Goal: Information Seeking & Learning: Learn about a topic

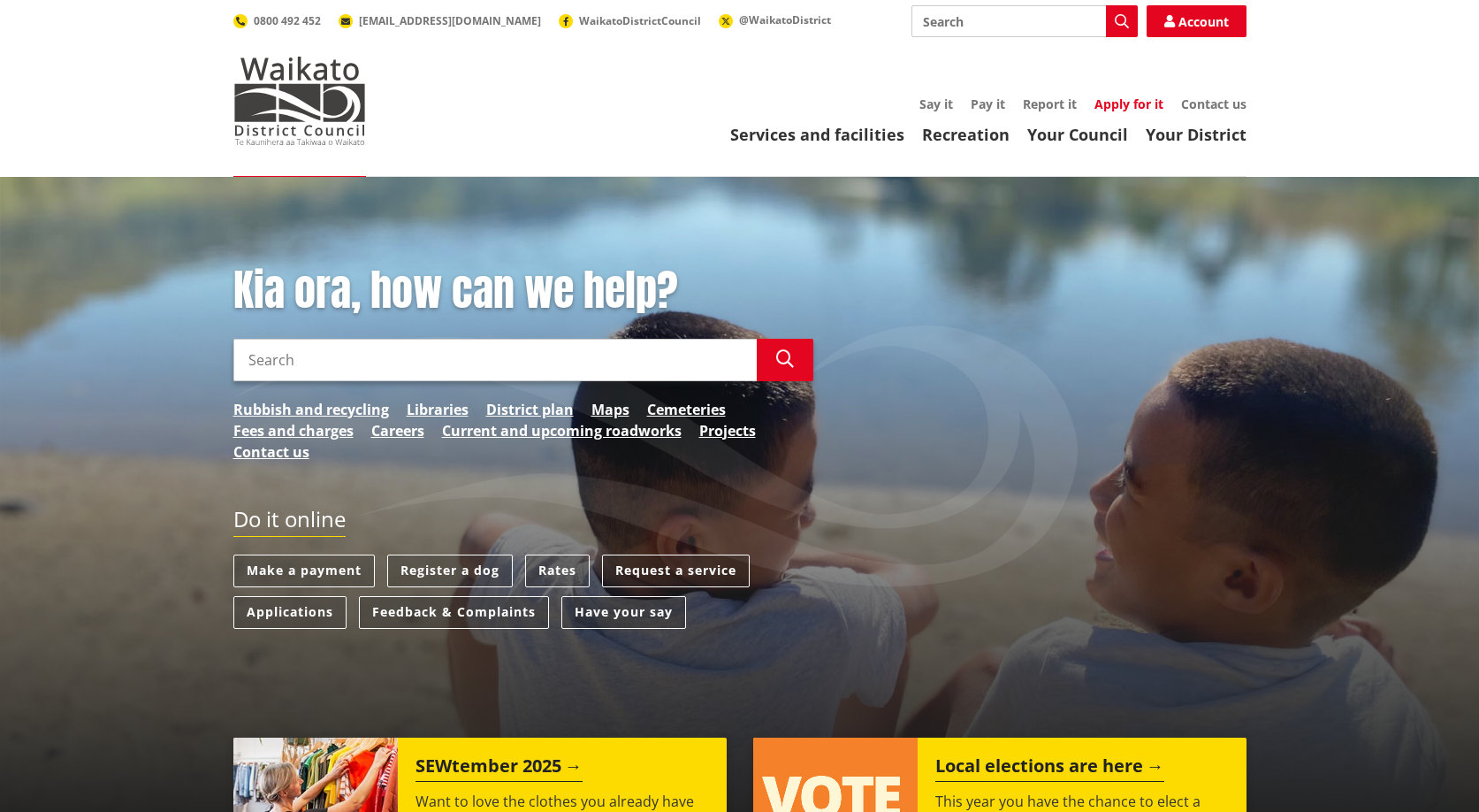
click at [1143, 102] on link "Apply for it" at bounding box center [1129, 104] width 69 height 17
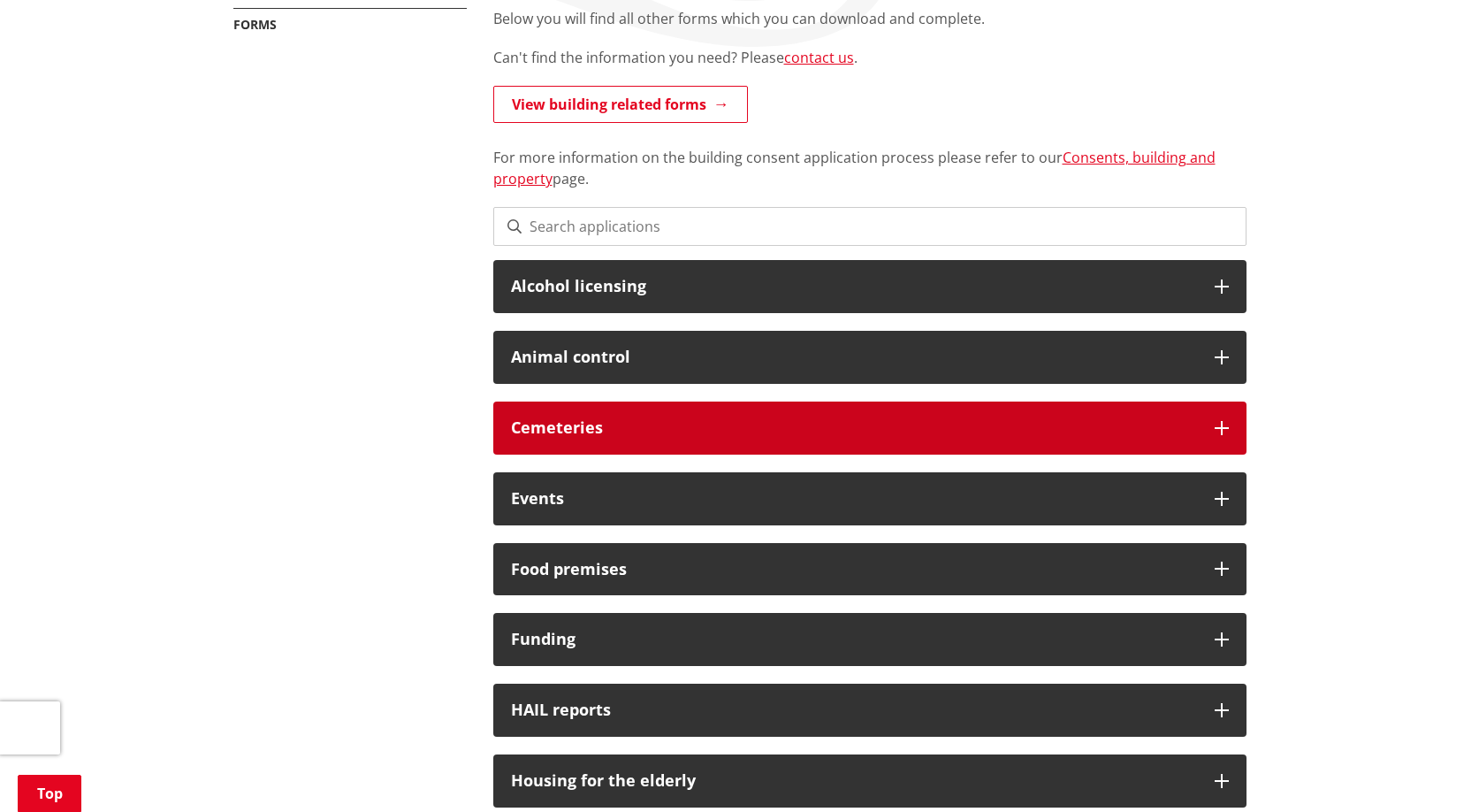
scroll to position [266, 0]
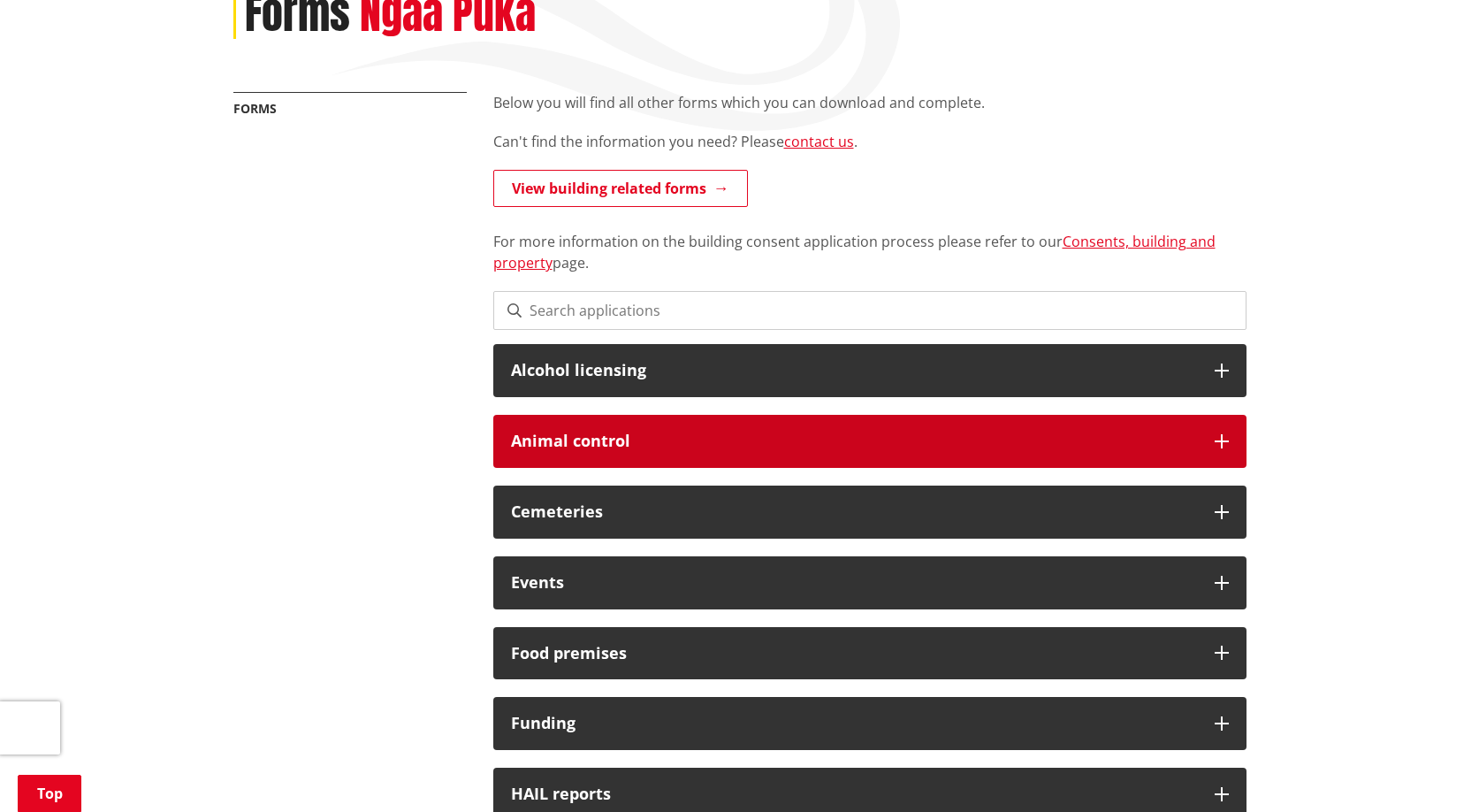
click at [788, 444] on h3 "Animal control" at bounding box center [854, 440] width 687 height 18
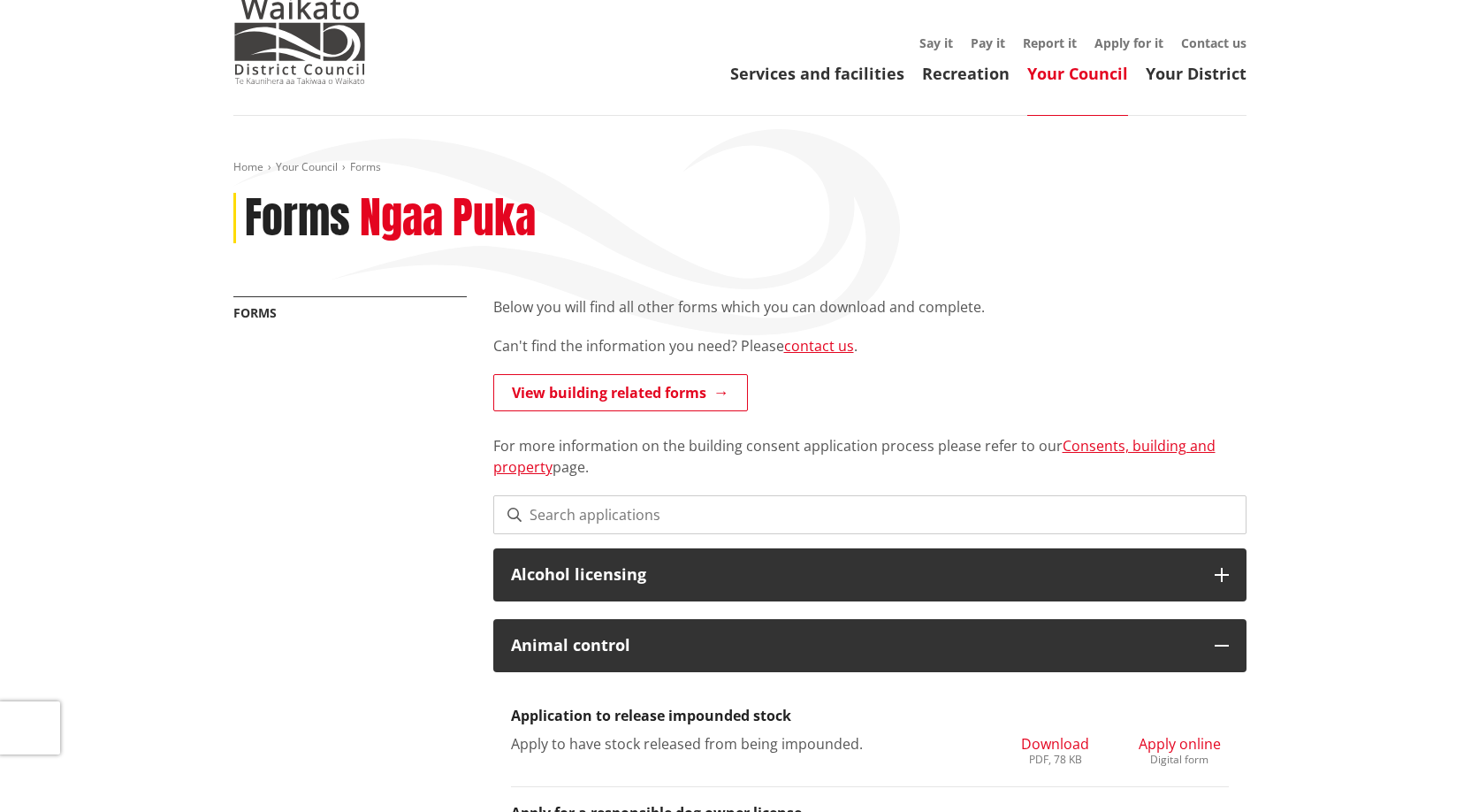
scroll to position [0, 0]
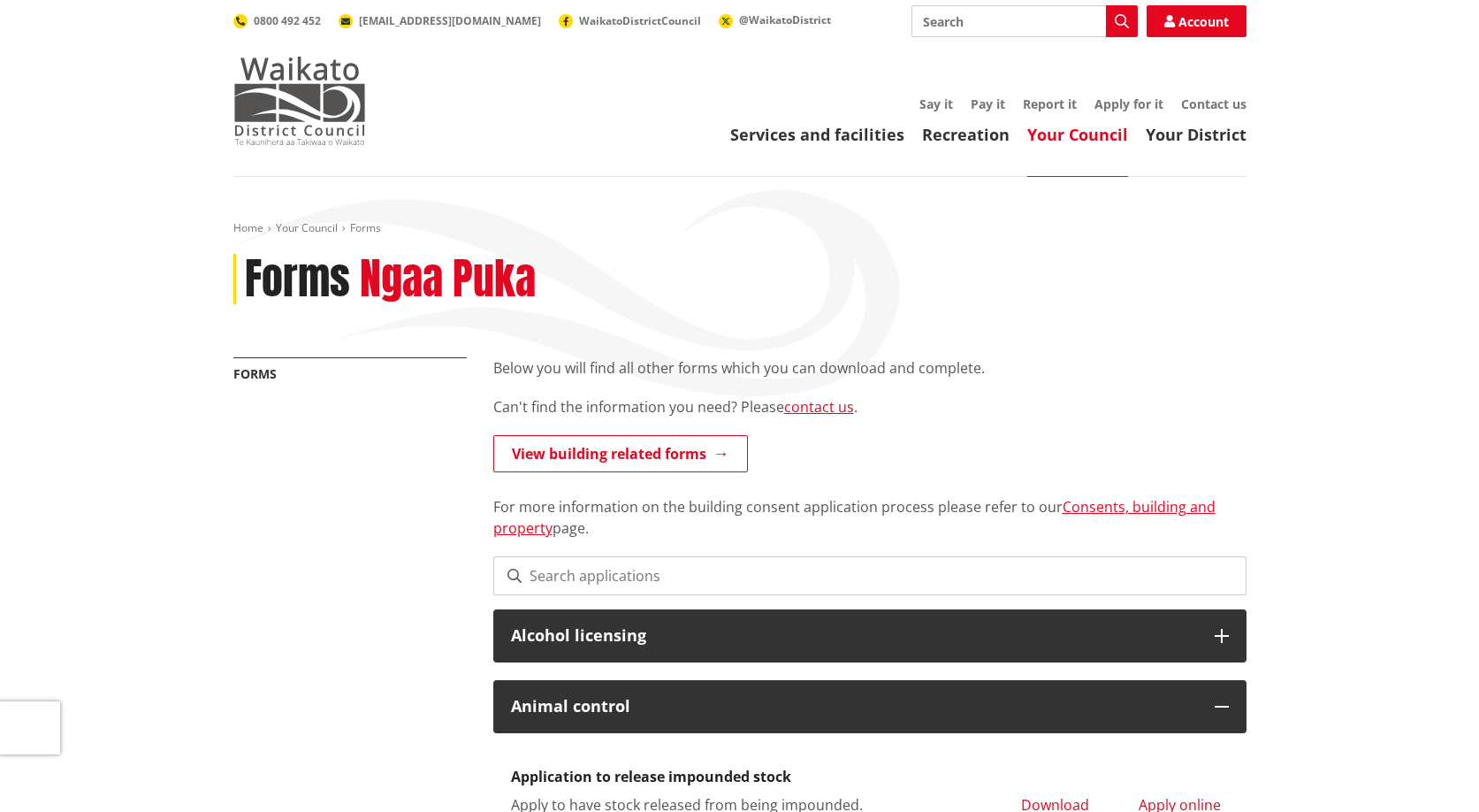
click at [337, 98] on img at bounding box center [299, 100] width 133 height 88
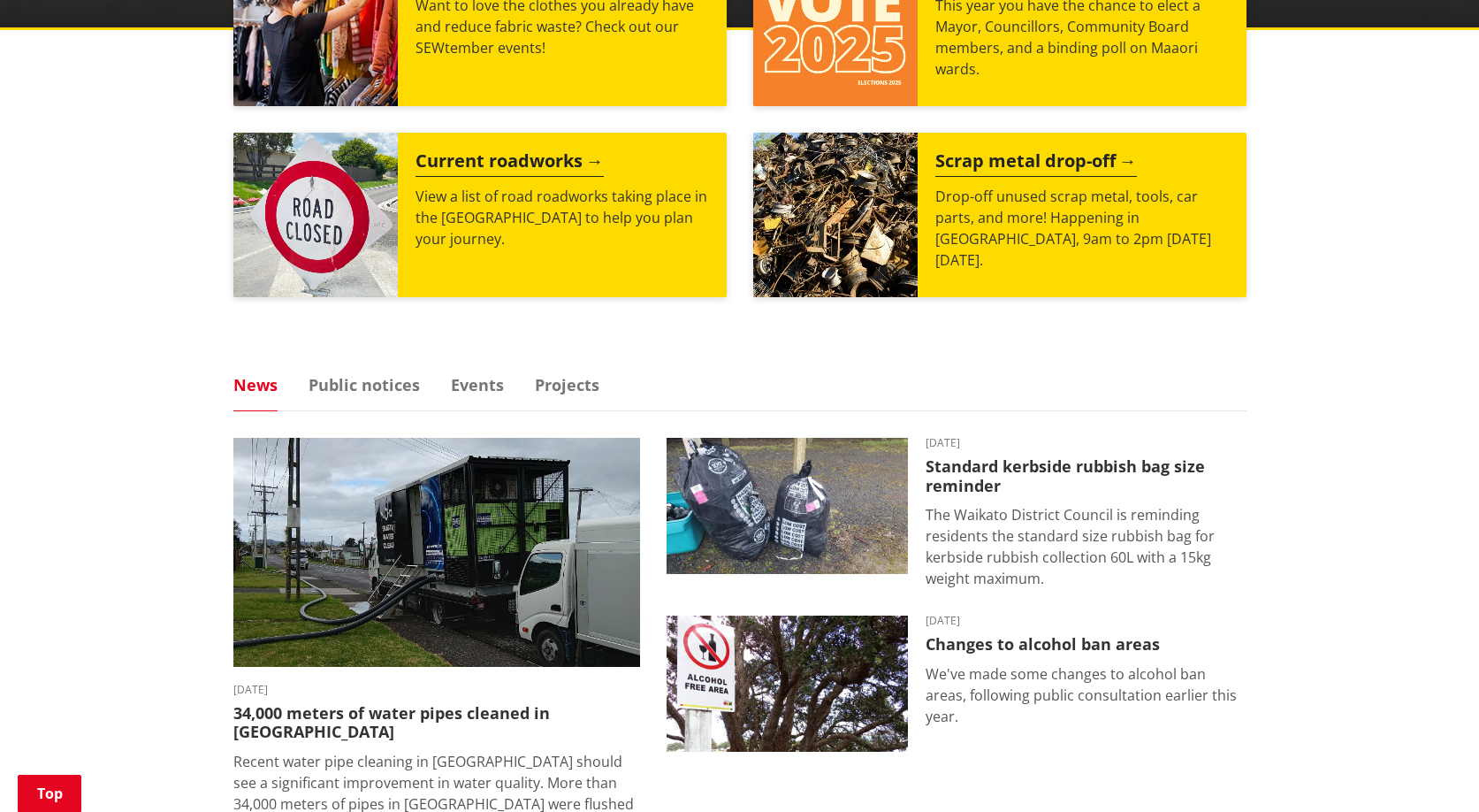
scroll to position [884, 0]
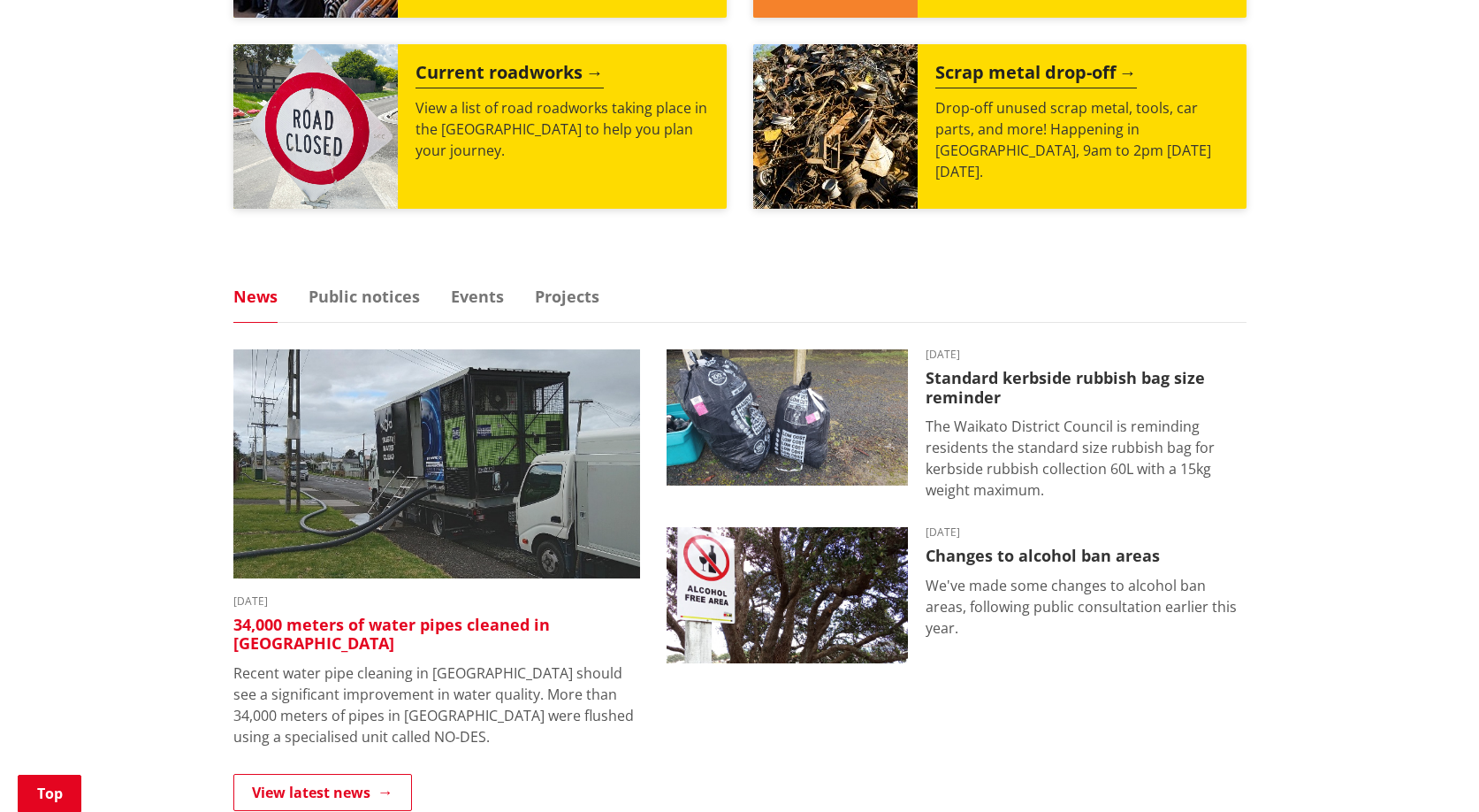
click at [478, 517] on img at bounding box center [437, 464] width 407 height 229
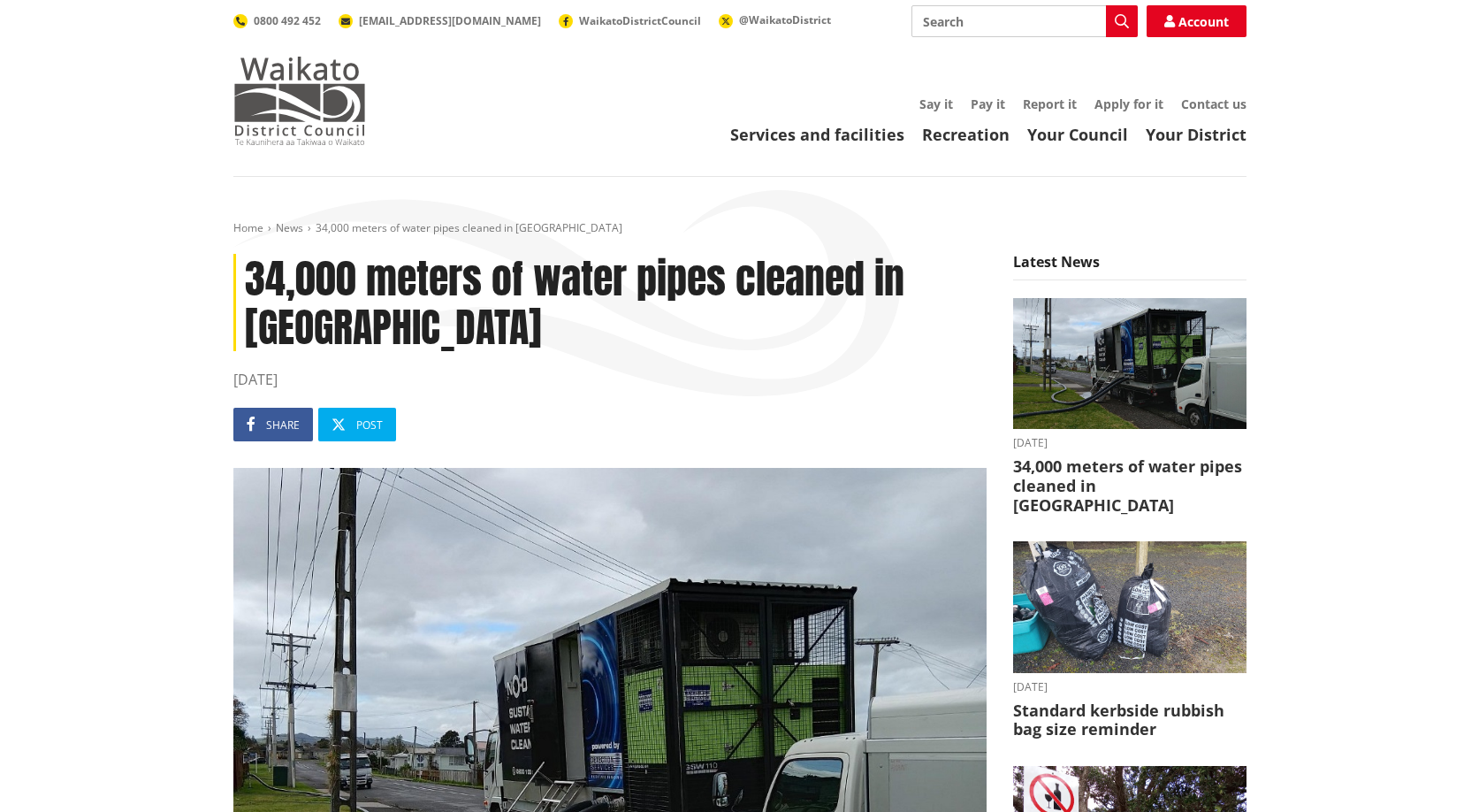
click at [341, 98] on img at bounding box center [299, 100] width 133 height 88
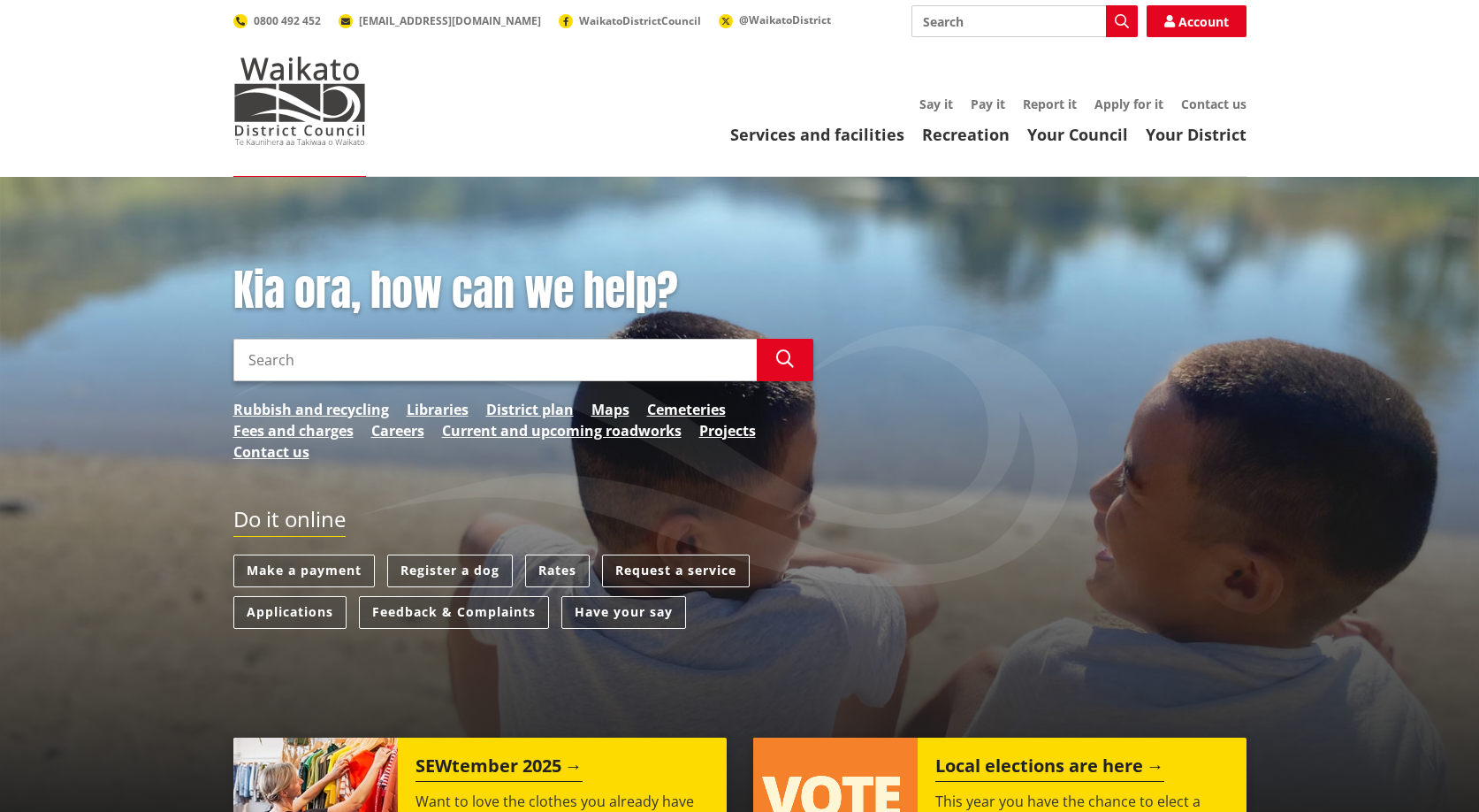
click at [965, 28] on input "Search" at bounding box center [1025, 21] width 227 height 32
click at [356, 408] on link "Rubbish and recycling" at bounding box center [310, 409] width 155 height 21
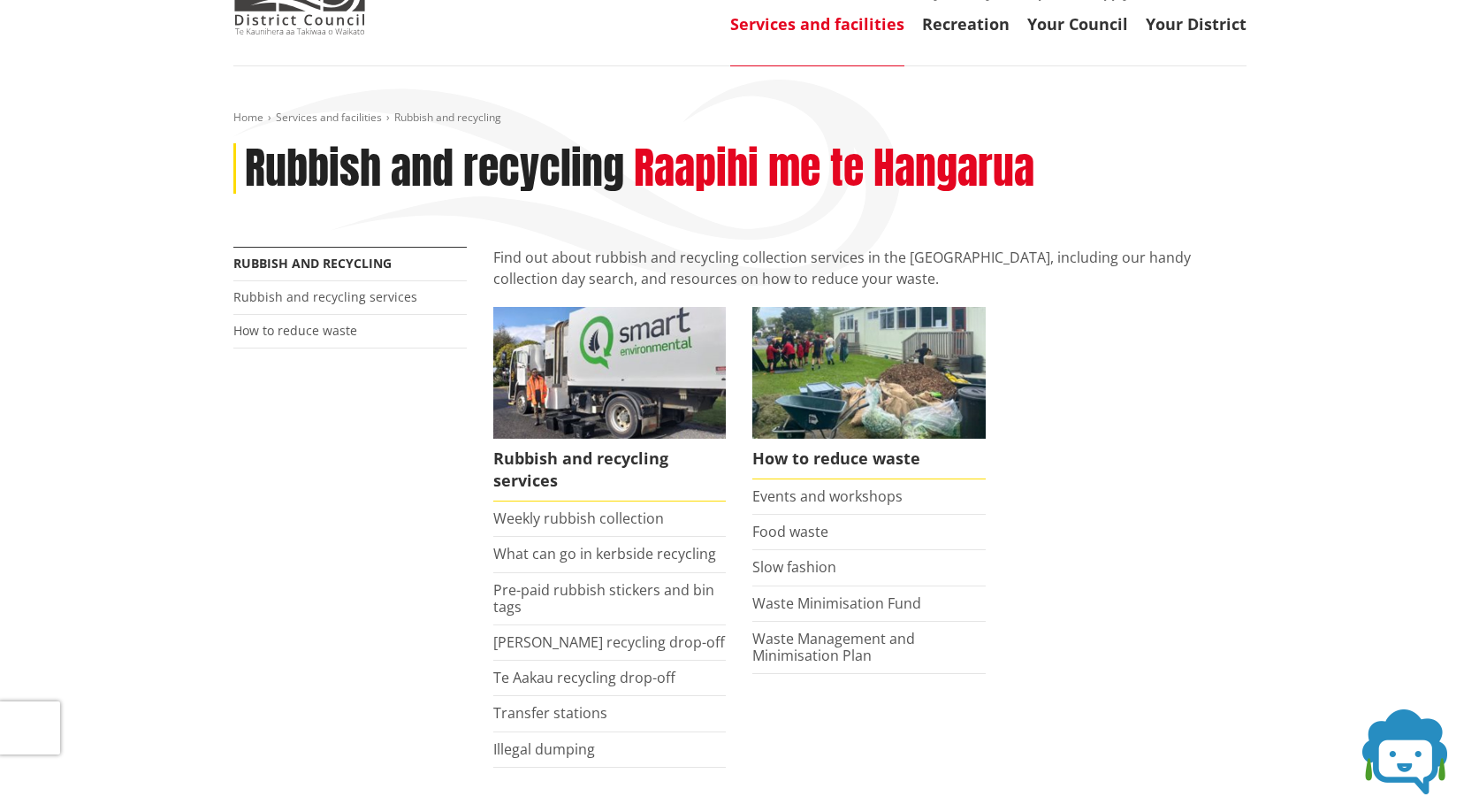
scroll to position [177, 0]
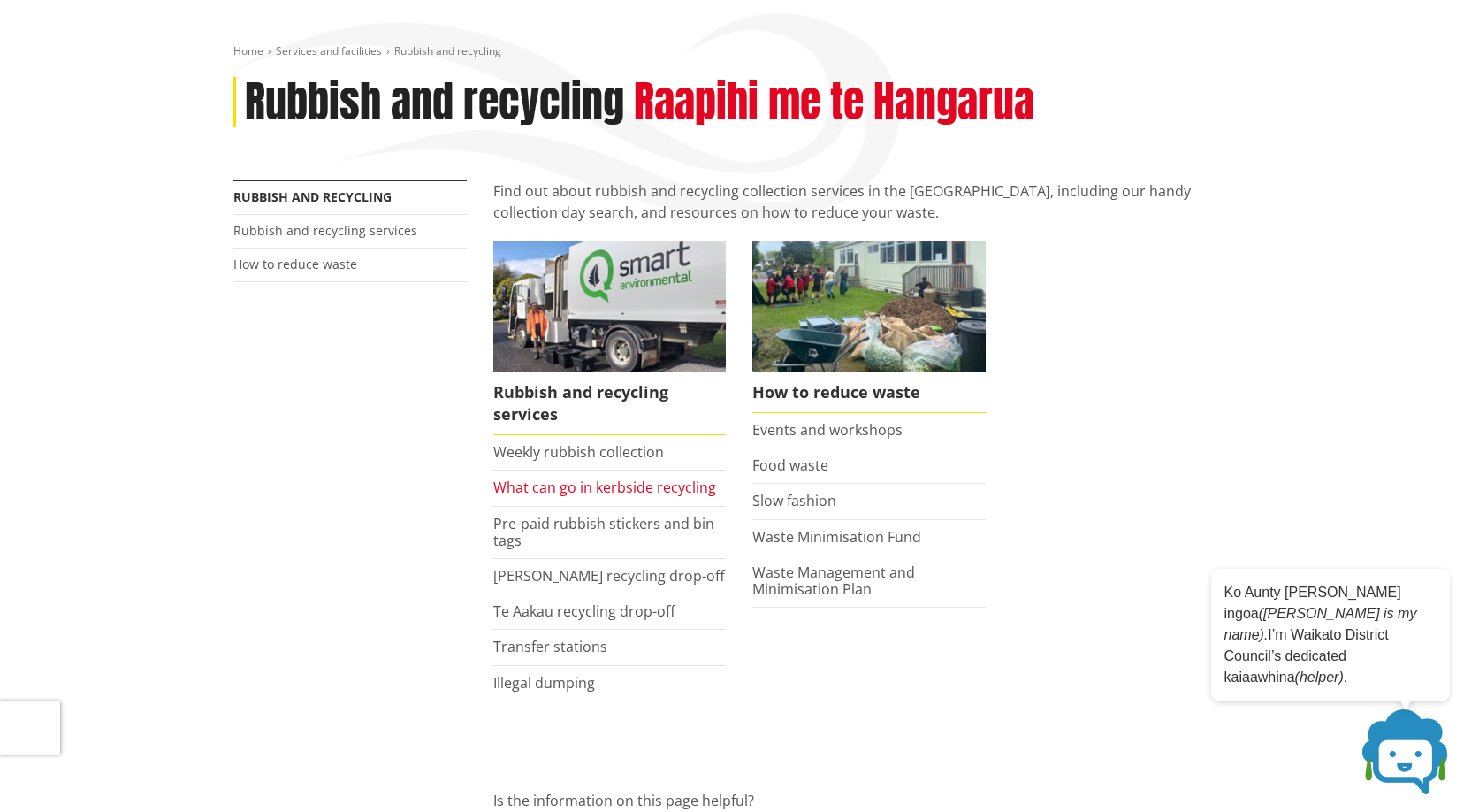
click at [626, 481] on link "What can go in kerbside recycling" at bounding box center [605, 487] width 223 height 20
